Goal: Task Accomplishment & Management: Manage account settings

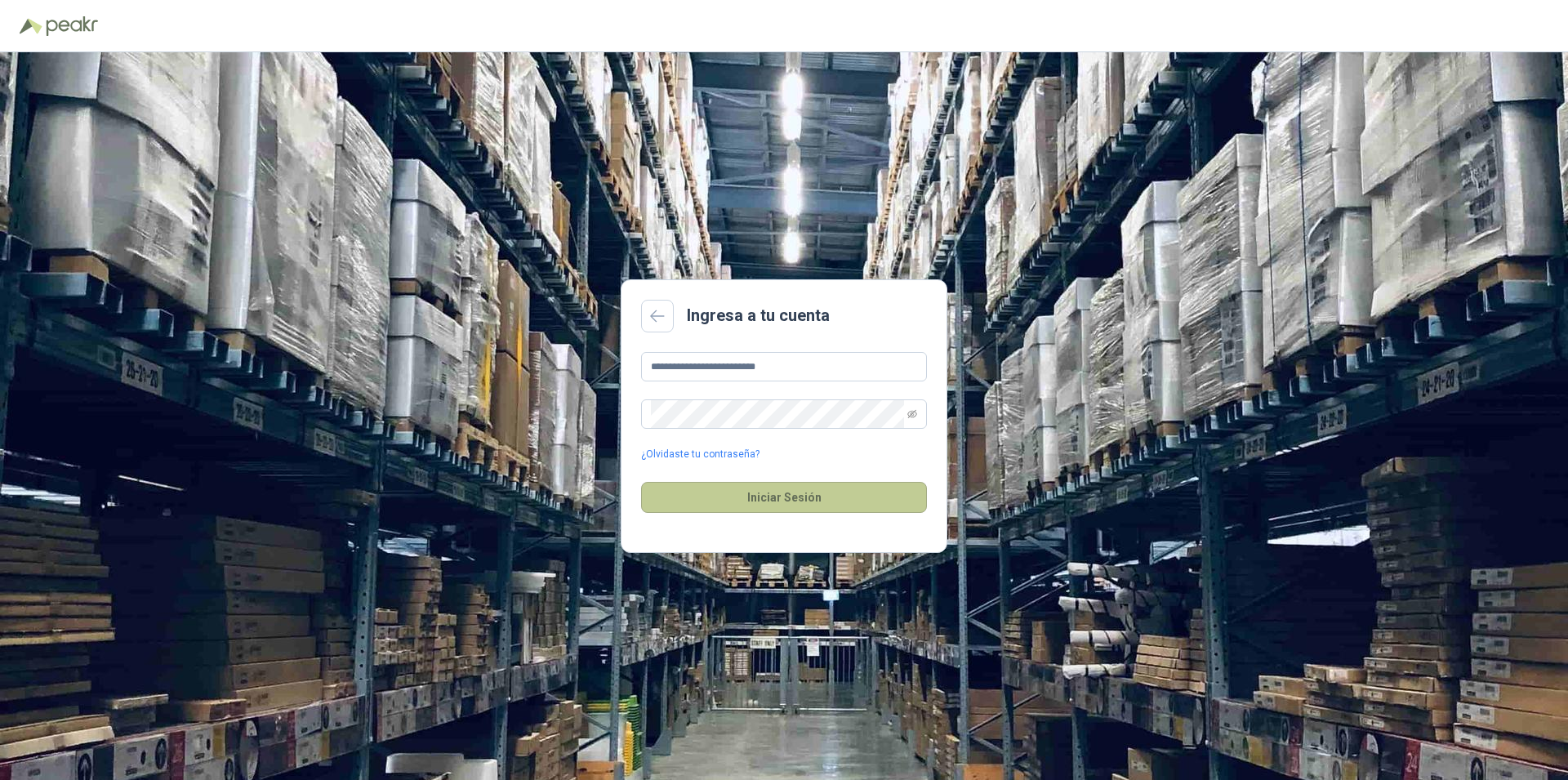
click at [833, 499] on button "Iniciar Sesión" at bounding box center [784, 497] width 286 height 31
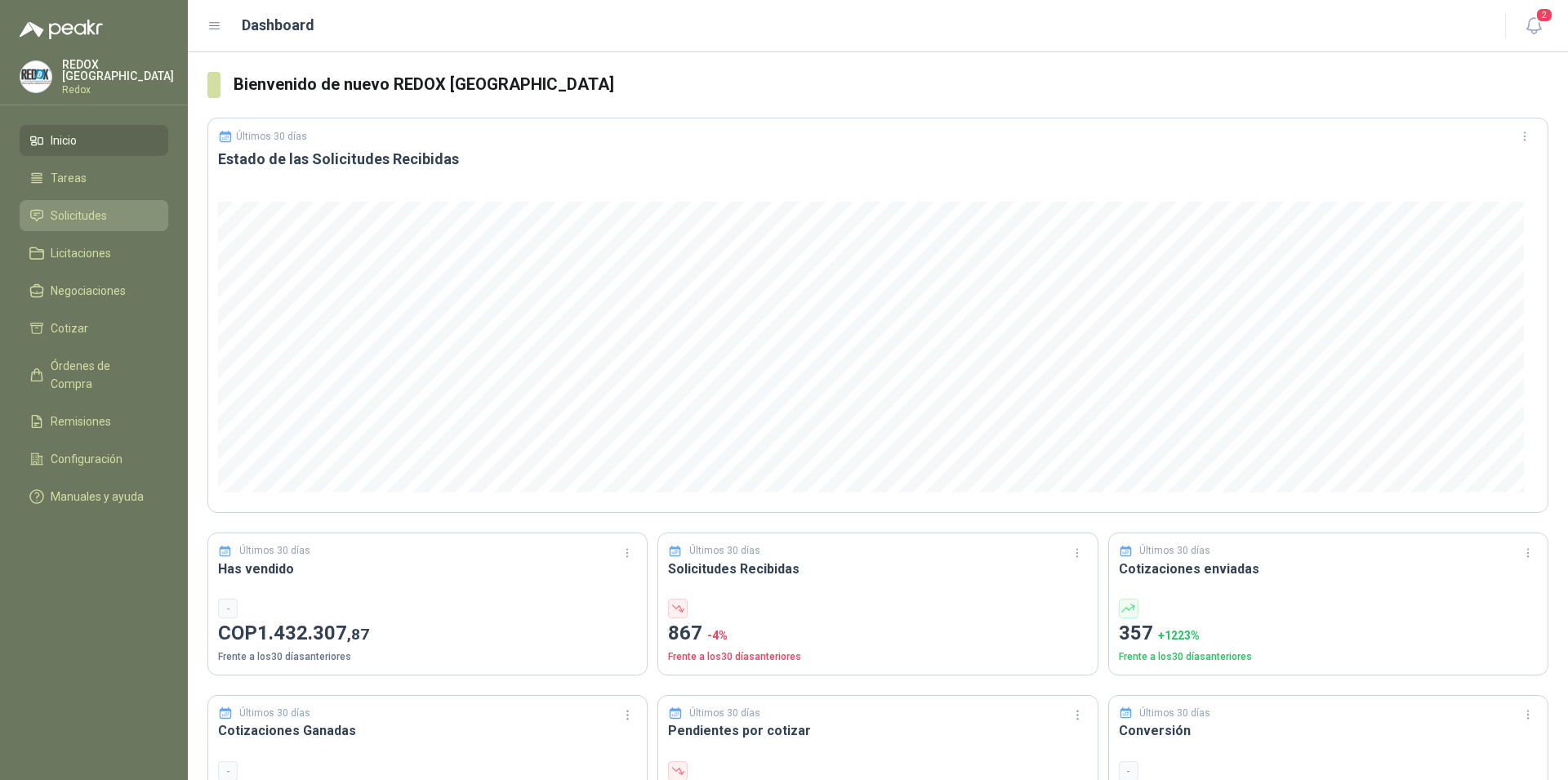
click at [82, 208] on span "Solicitudes" at bounding box center [78, 215] width 56 height 18
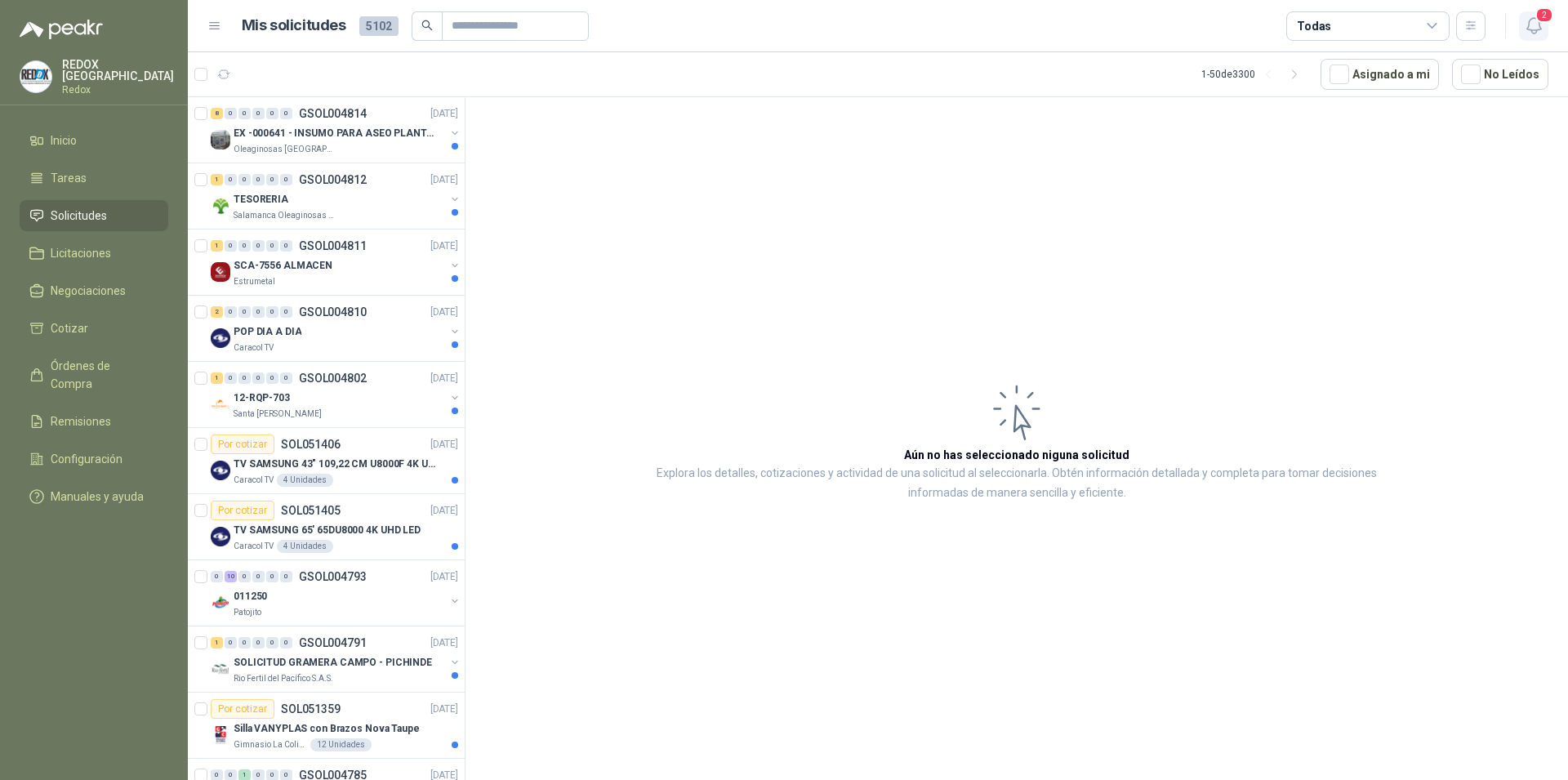
click at [1534, 28] on icon "button" at bounding box center [1534, 26] width 20 height 20
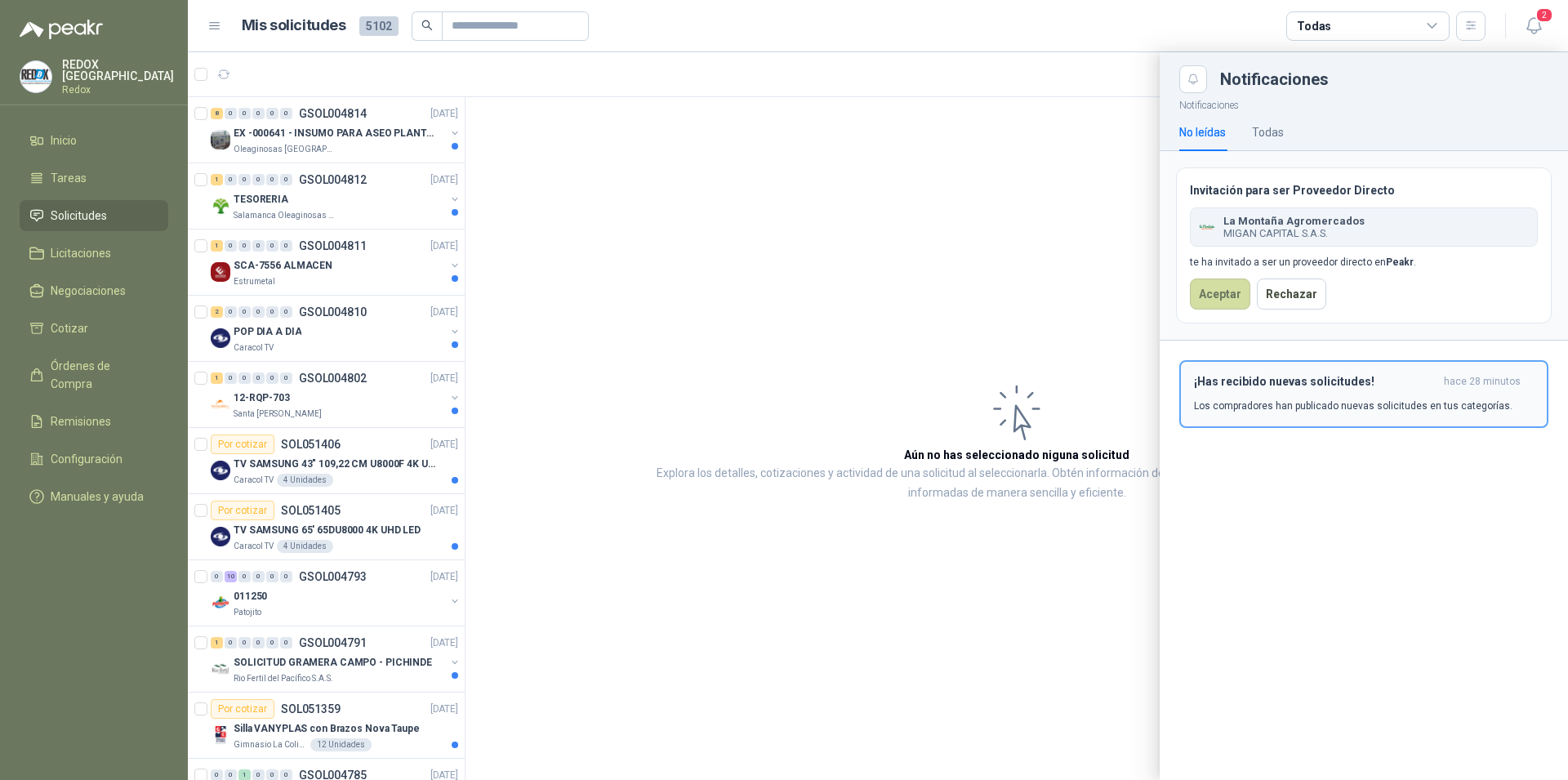
click at [1379, 399] on div "¡Has recibido nuevas solicitudes! hace 28 minutos Los compradores han publicado…" at bounding box center [1364, 394] width 340 height 38
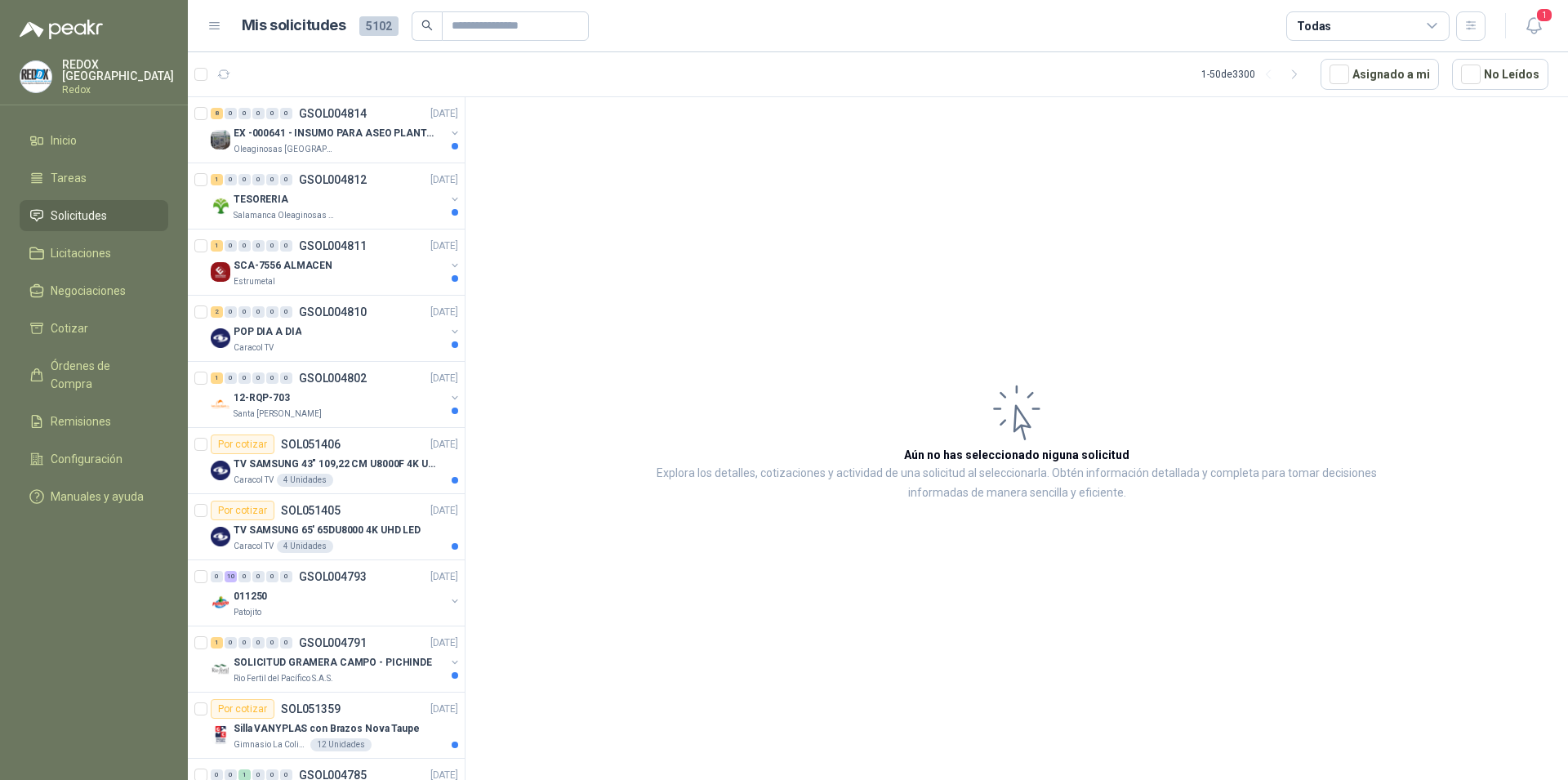
click at [79, 206] on span "Solicitudes" at bounding box center [78, 215] width 56 height 18
click at [1542, 25] on icon "button" at bounding box center [1534, 26] width 20 height 20
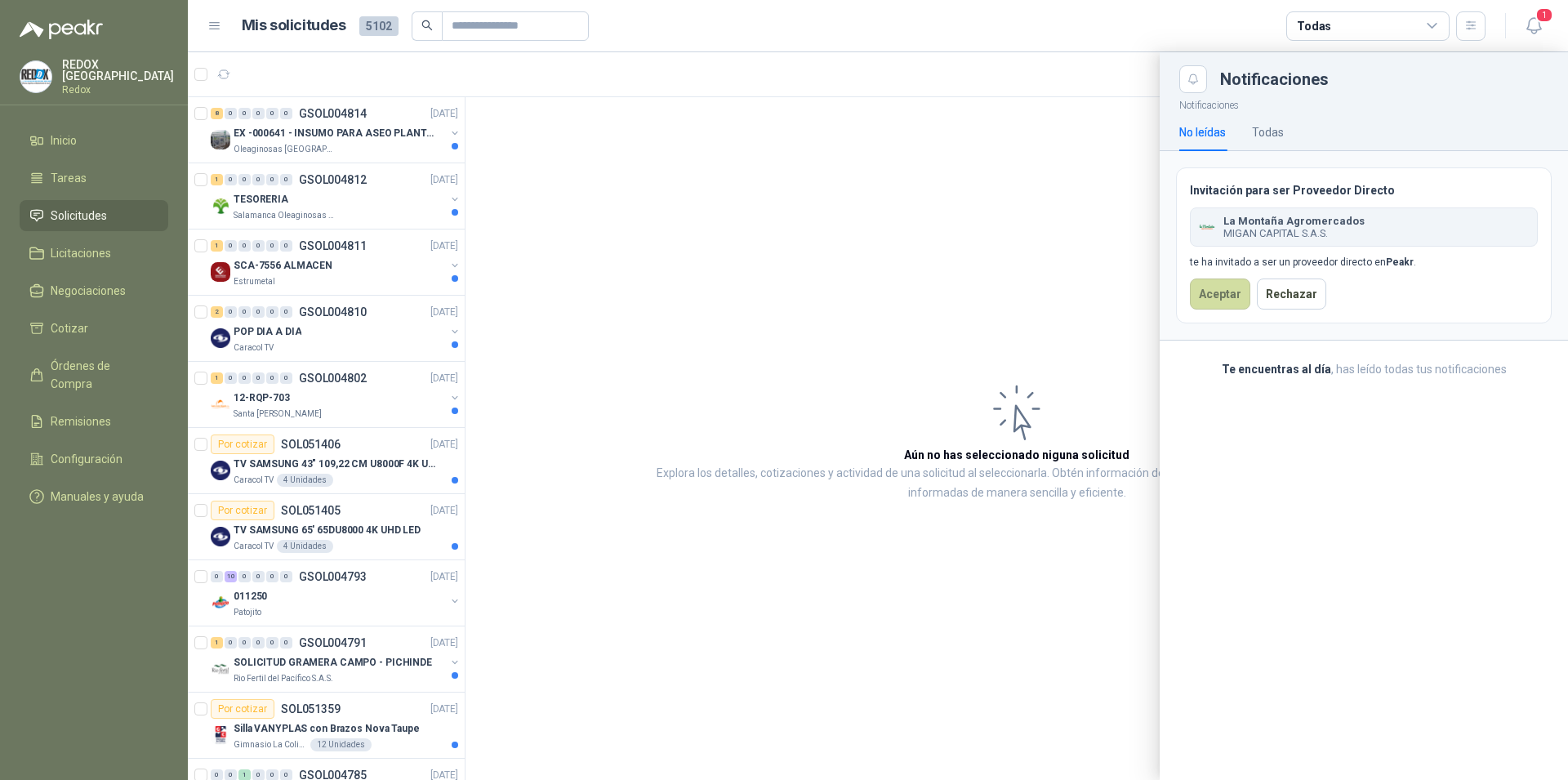
click at [1111, 154] on div at bounding box center [878, 416] width 1380 height 728
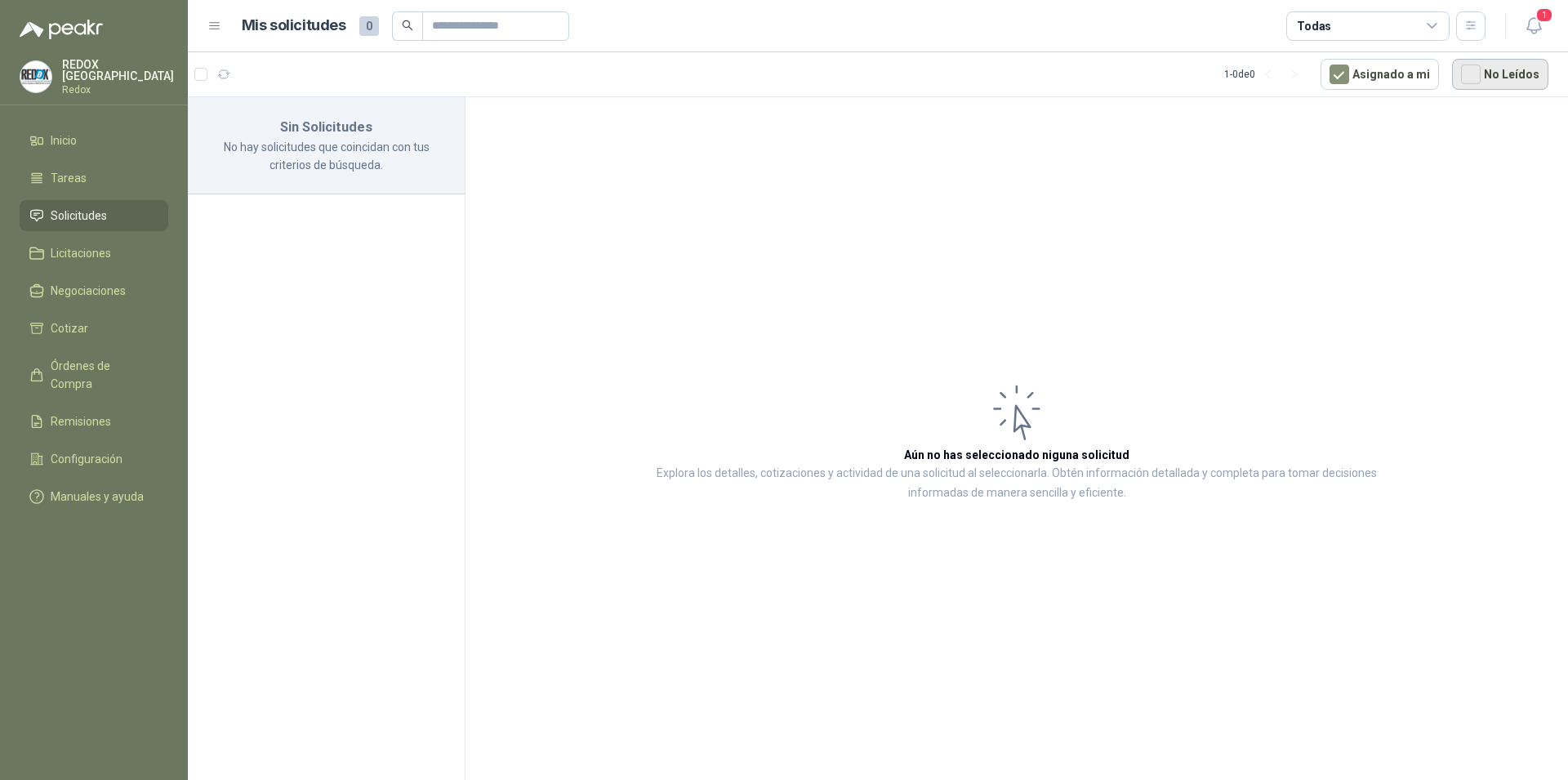
click at [1510, 77] on button "No Leídos" at bounding box center [1500, 74] width 96 height 31
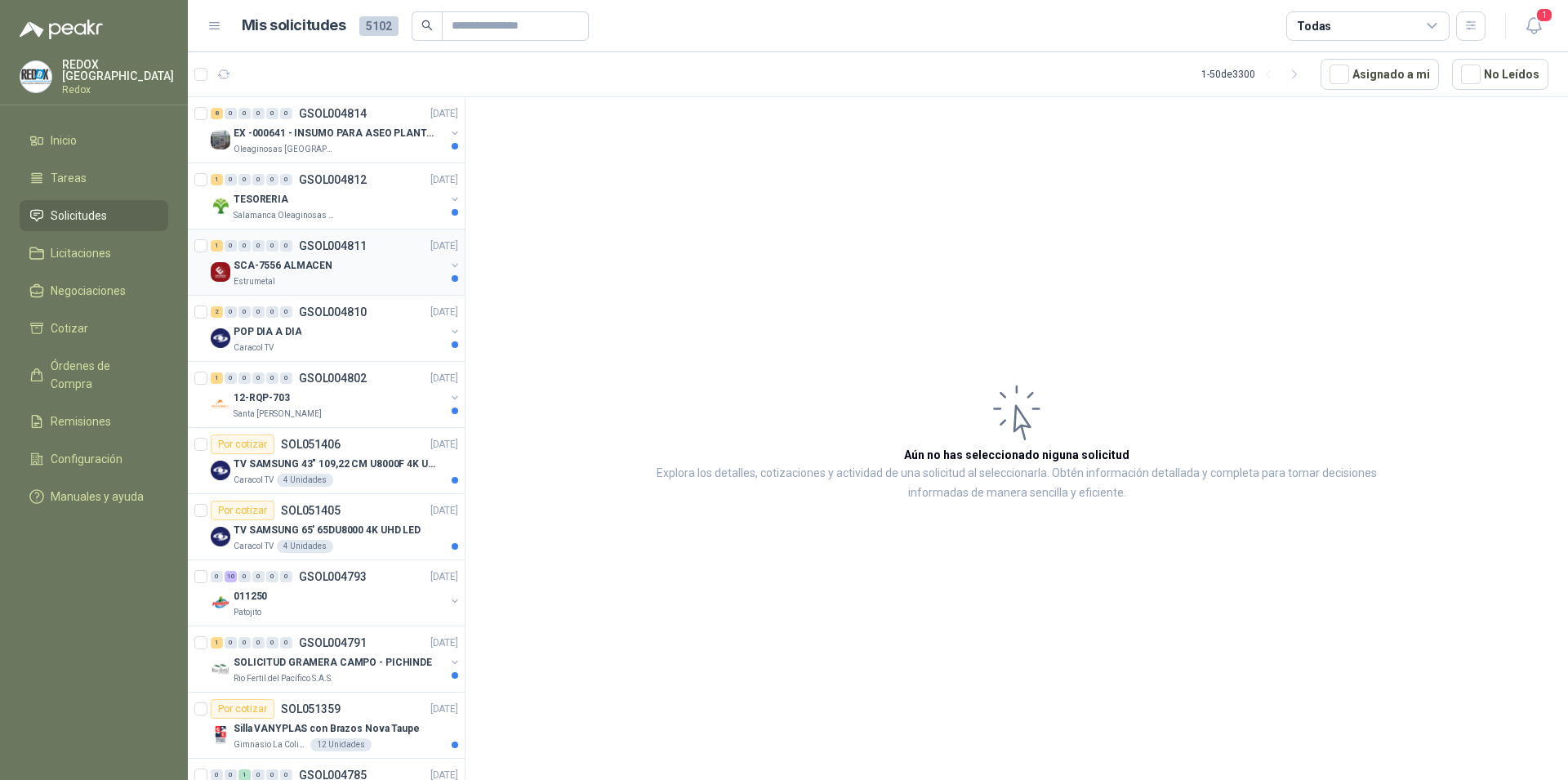
click at [348, 288] on div "Estrumetal" at bounding box center [339, 281] width 212 height 13
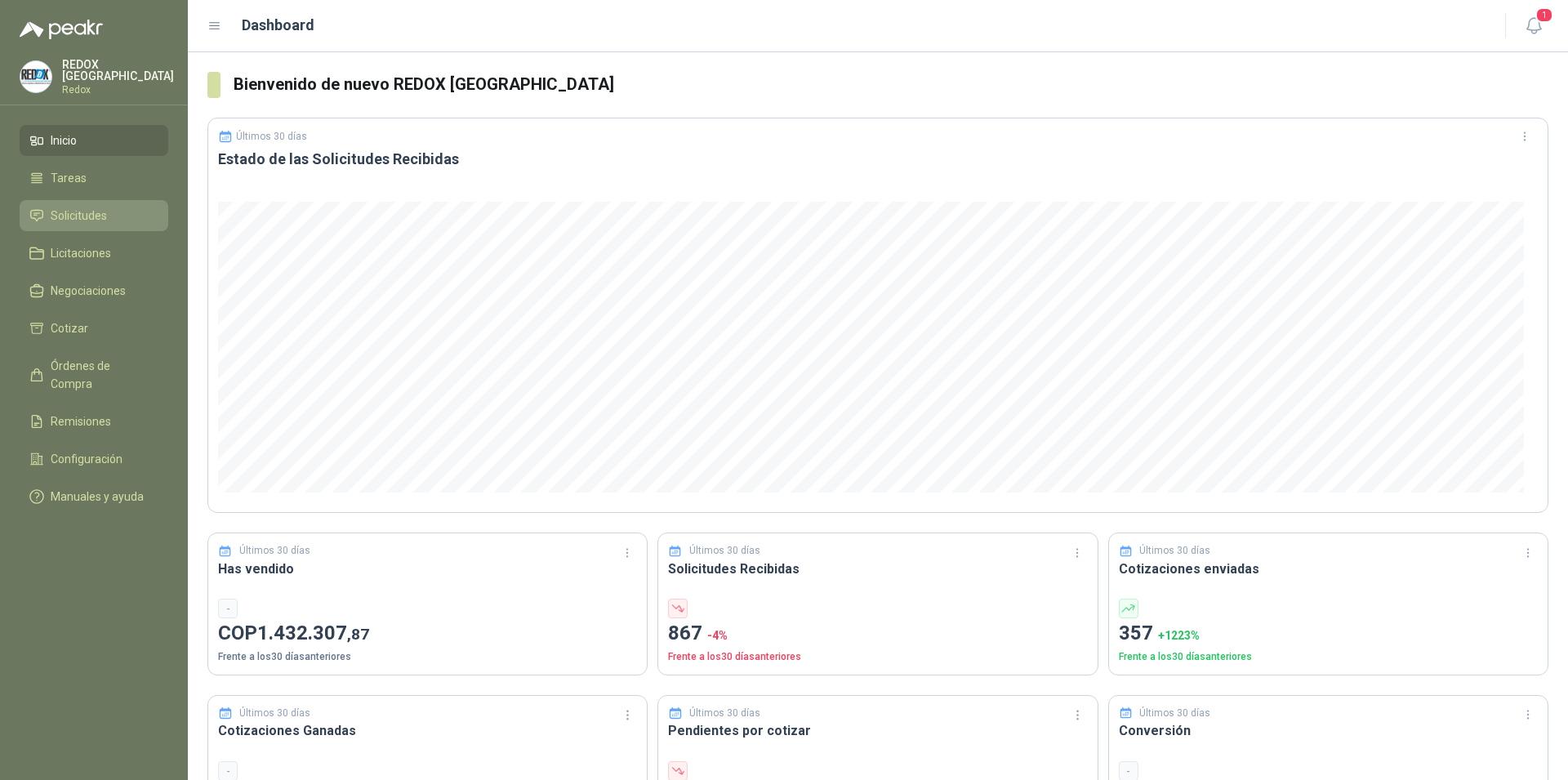
click at [69, 214] on span "Solicitudes" at bounding box center [78, 215] width 56 height 18
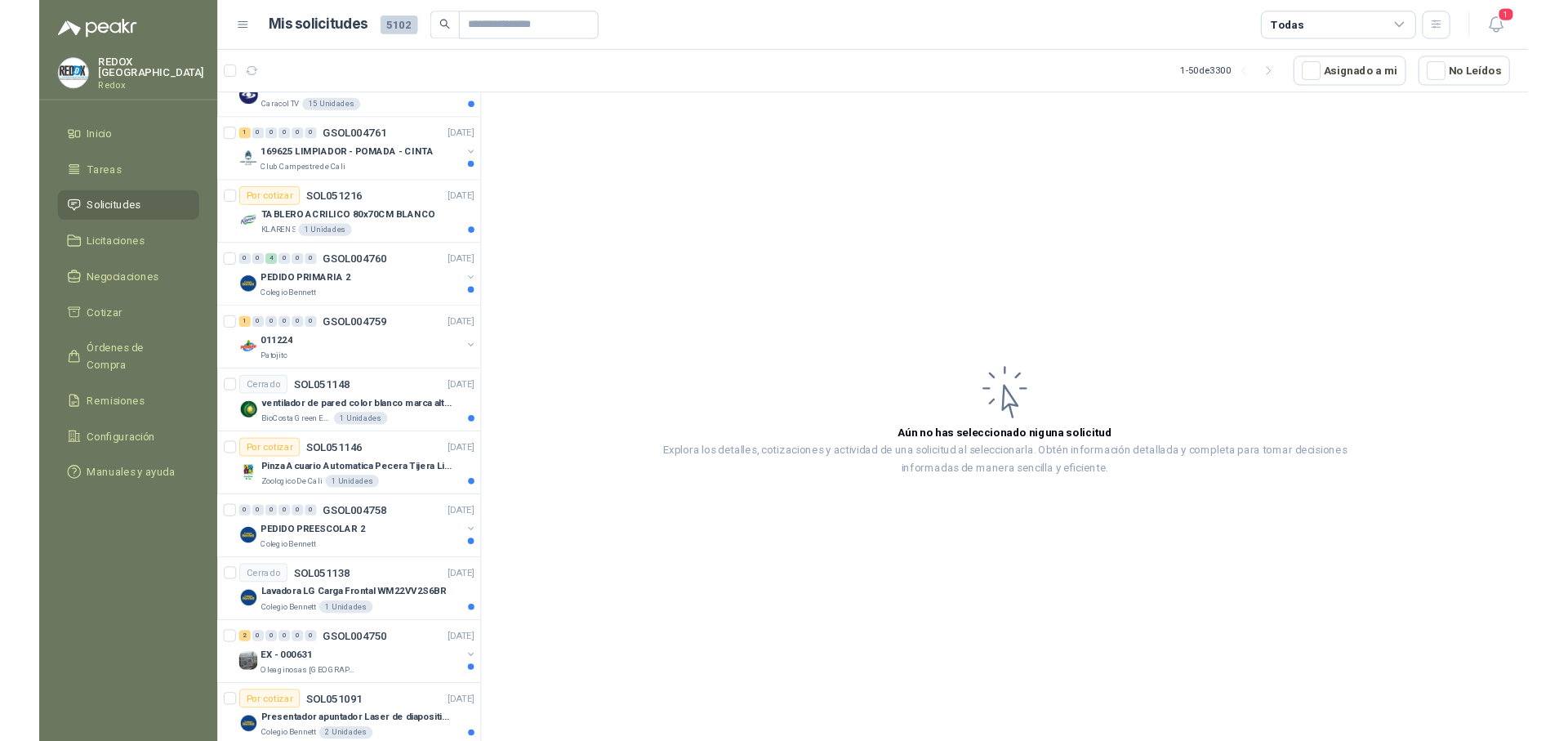
scroll to position [1333, 0]
